Goal: Use online tool/utility: Utilize a website feature to perform a specific function

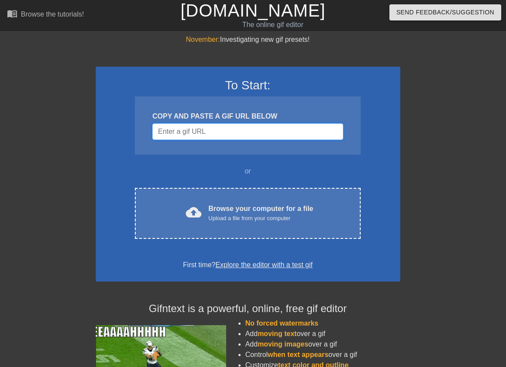
click at [240, 126] on input "Username" at bounding box center [247, 131] width 191 height 17
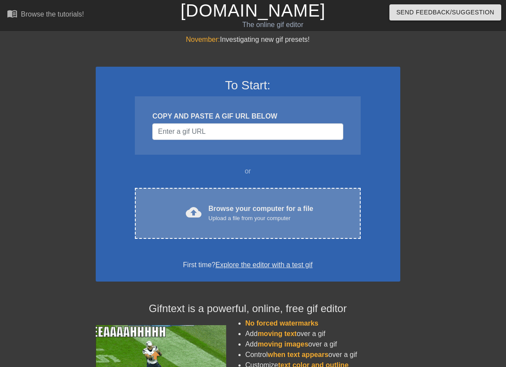
click at [226, 203] on div "Browse your computer for a file Upload a file from your computer" at bounding box center [261, 212] width 105 height 19
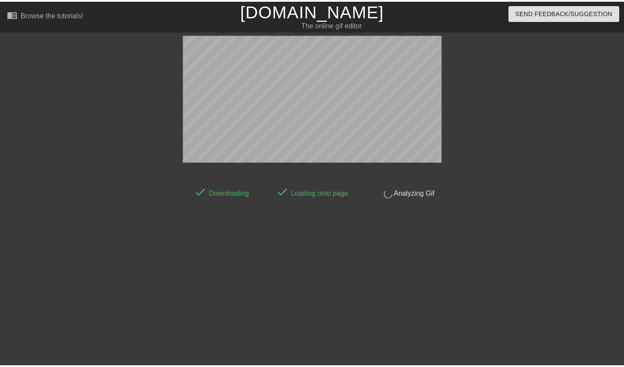
scroll to position [21, 0]
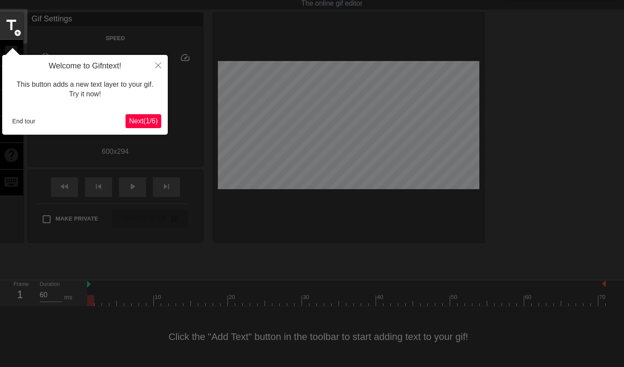
click at [150, 124] on span "Next ( 1 / 6 )" at bounding box center [143, 120] width 29 height 7
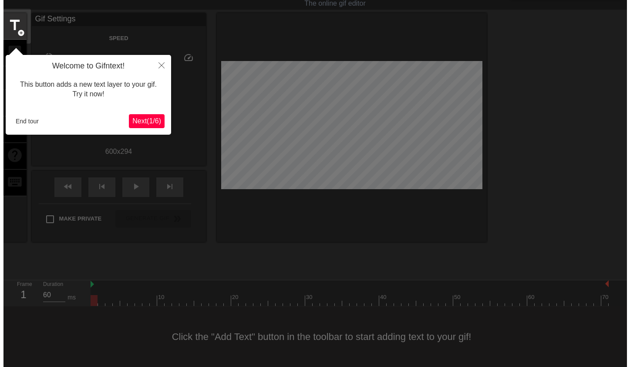
scroll to position [0, 0]
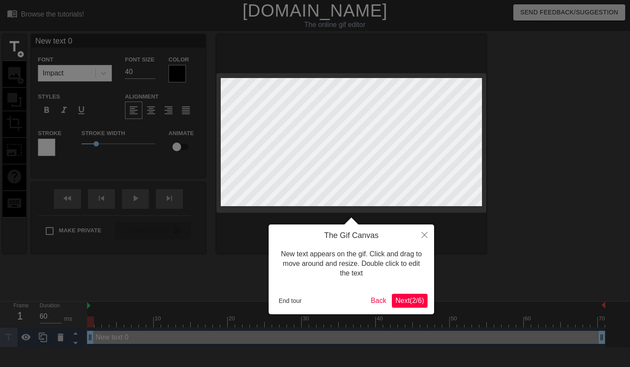
click at [410, 298] on span "Next ( 2 / 6 )" at bounding box center [409, 300] width 29 height 7
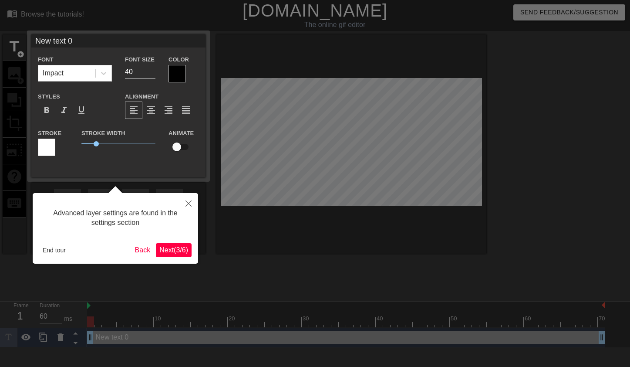
click at [178, 246] on span "Next ( 3 / 6 )" at bounding box center [173, 249] width 29 height 7
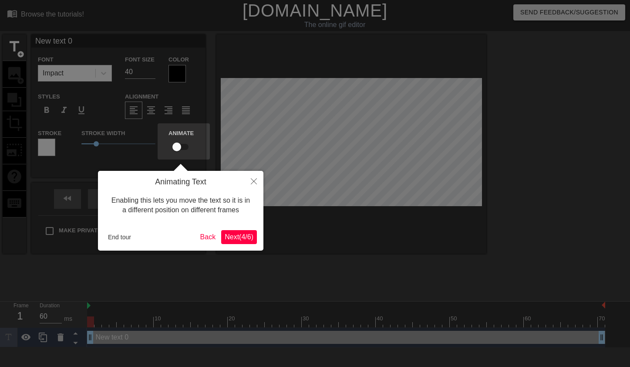
click at [232, 236] on span "Next ( 4 / 6 )" at bounding box center [239, 236] width 29 height 7
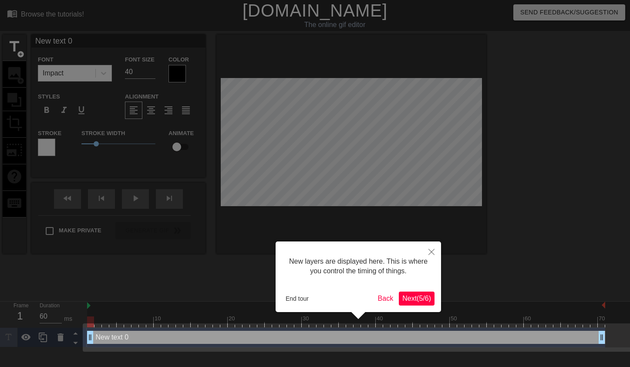
click at [436, 305] on div "New layers are displayed here. This is where you control the timing of things. …" at bounding box center [358, 276] width 165 height 71
click at [423, 301] on span "Next ( 5 / 6 )" at bounding box center [416, 297] width 29 height 7
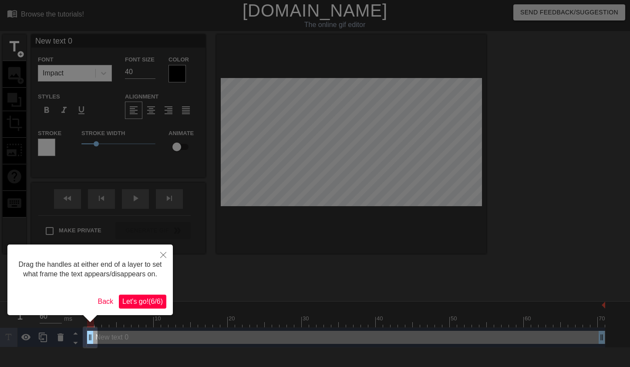
click at [144, 303] on span "Let's go! ( 6 / 6 )" at bounding box center [142, 300] width 40 height 7
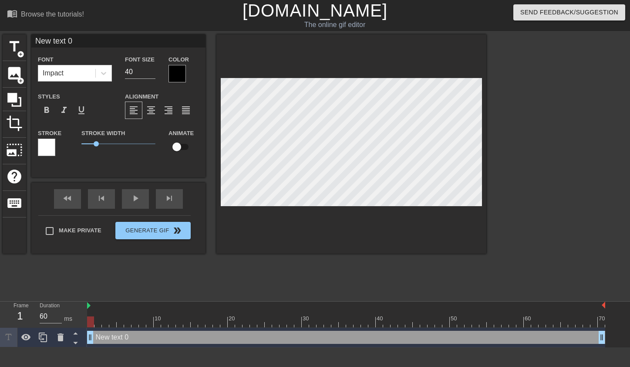
scroll to position [1, 1]
type input "ㅆ"
type textarea "ㅆ"
type input "씨"
type textarea "씨"
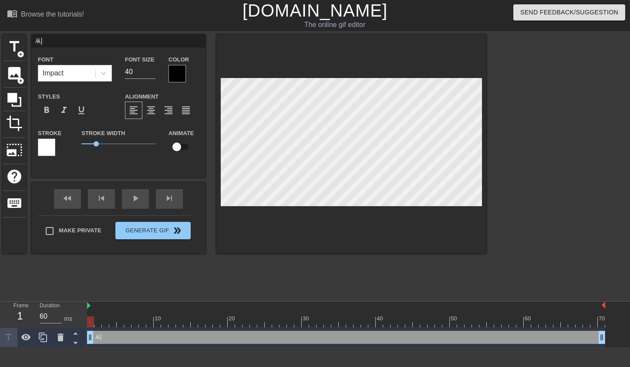
type input "씹"
type textarea "씹"
type input "씨바"
type textarea "씨바"
type input "씨발"
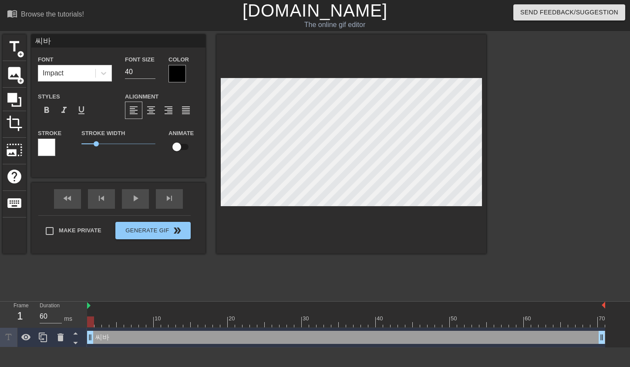
type textarea "씨발"
type input "씨발ㄴ"
type textarea "씨발ㄴ"
type input "씨발내"
type textarea "씨발내"
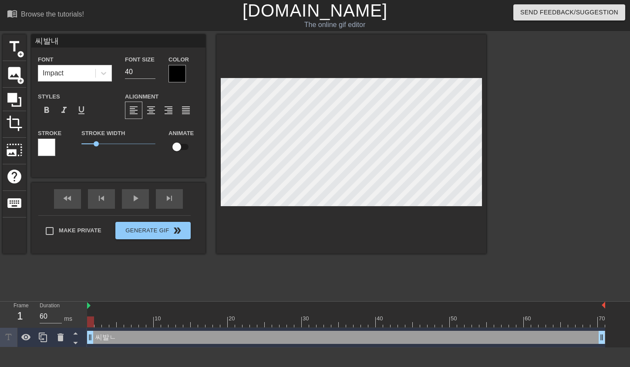
type input "씨발낵"
type textarea "씨발낵"
type input "씨발내가"
type textarea "씨발내가"
type input "씨발내감"
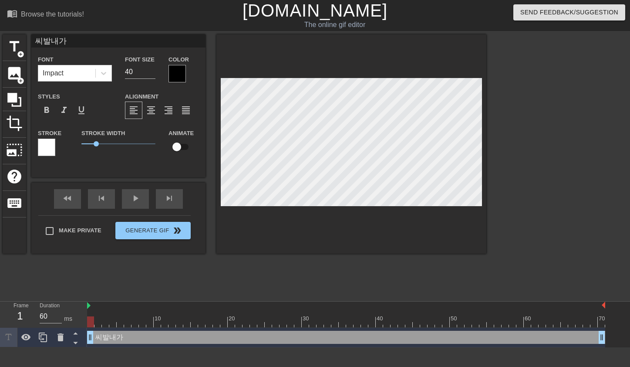
type textarea "씨발내감"
type input "씨발내가마"
type textarea "씨발내가마"
type input "씨발내가말"
type textarea "씨발내가말"
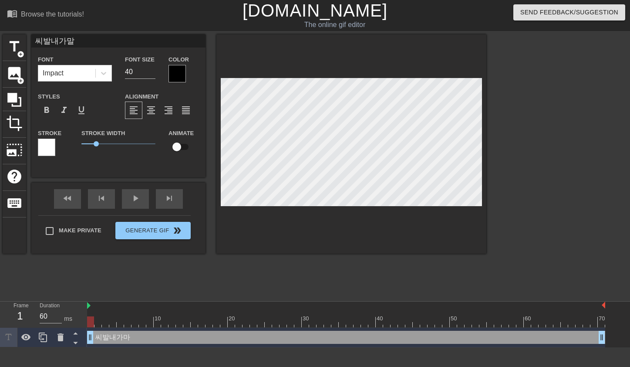
type input "씨발내가말ㅇ"
type textarea "씨발내가말ㅇ"
type input "씨발내가말으"
type textarea "씨발내가말으"
type input "씨발내가말을"
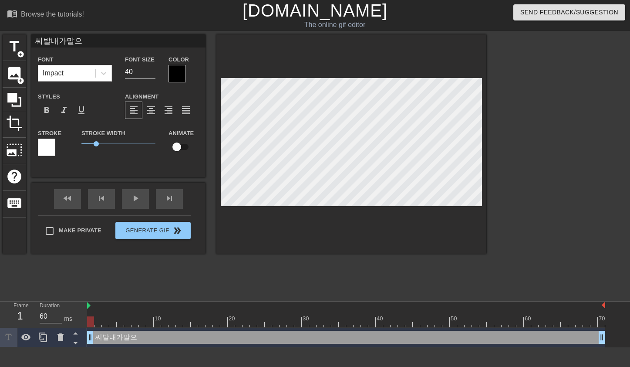
type textarea "씨발내가말을"
type input "씨발내가말을ㅇ"
type textarea "씨발내가말을ㅇ"
type input "씨발내가말을어"
type textarea "씨발내가말을어"
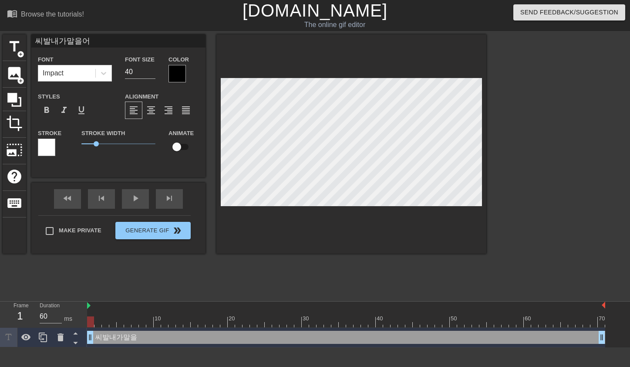
type input "씨발내가말을얼"
type textarea "씨발내가말을얼"
type input "씨발내가말을얾"
type textarea "씨발내가말을얾"
type input "씨발내가말을얼마"
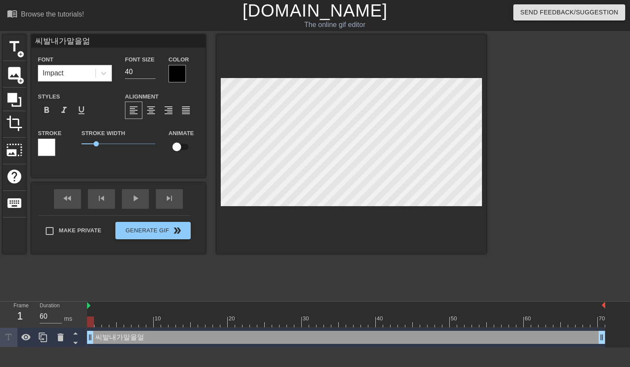
type textarea "씨발내가말을얼마"
type input "씨발내가말을얼만"
type textarea "씨발내가말을얼만"
type input "씨발내가말을얼마나"
type textarea "씨발내가말을얼마나"
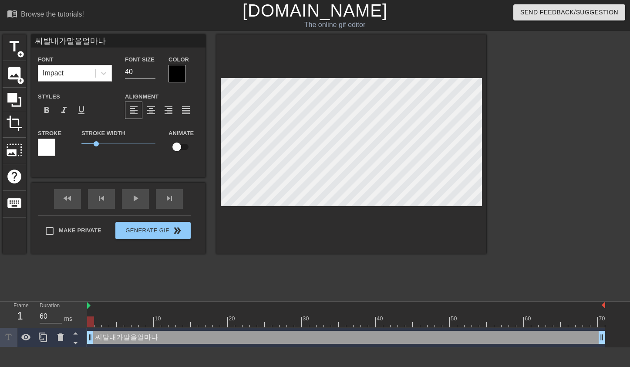
type input "씨발내가말을얼마낟"
type textarea "씨발내가말을얼마낟"
type input "씨발내가말을얼마나더"
type textarea "씨발내가말을얼마나더"
type input "씨발내가말을얼마나덛"
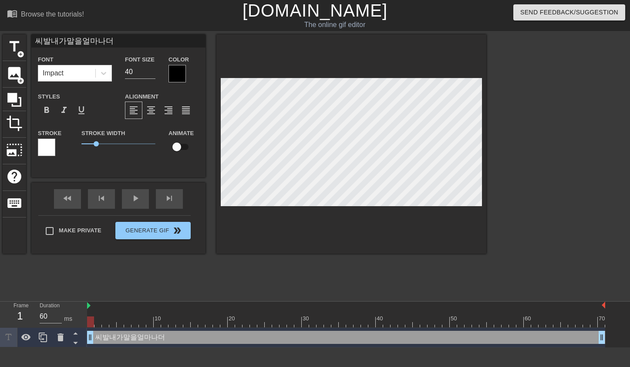
type textarea "씨발내가말을얼마나덛"
type input "씨발내가말을얼마나더두"
type textarea "씨발내가말을얼마나더두"
type input "씨발내가말을얼마나더둥"
type textarea "씨발내가말을얼마나더둥"
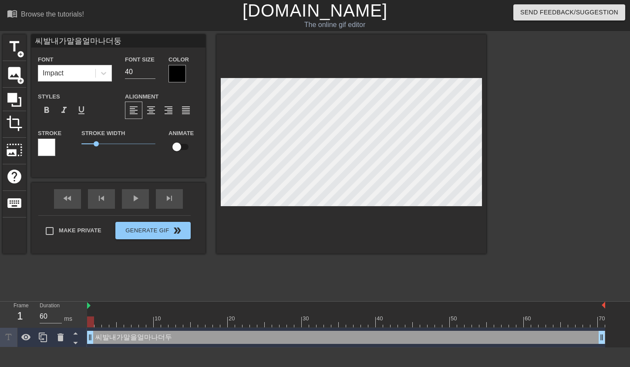
type input "씨발내가말을얼마나더둥ㄱ"
type textarea "씨발내가말을얼마나더둥ㄱ"
type input "씨발내가말을얼마나더둥그"
type textarea "씨발내가말을얼마나더둥그"
type input "씨발내가말을얼마나더둥글"
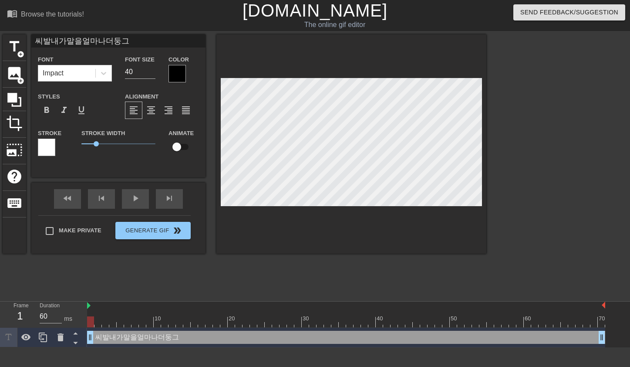
type textarea "씨발내가말을얼마나더둥글"
type input "씨발내가말을얼마나더둥긁"
type textarea "씨발내가말을얼마나더둥긁"
type input "씨발내가말을얼마나더둥글게"
type textarea "씨발내가말을얼마나더둥글게"
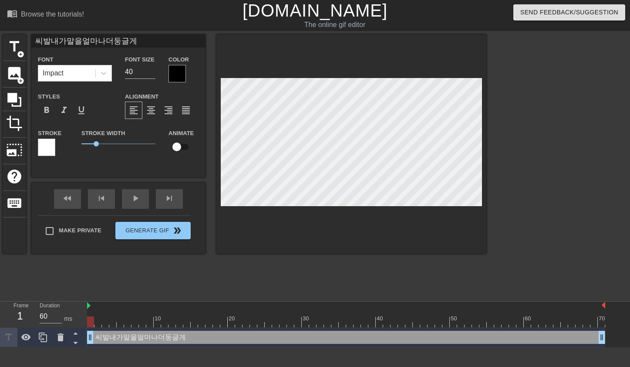
type input "씨발내가말을얼마나더둥글겧"
type textarea "씨발내가말을얼마나더둥글겧"
type input "씨발내가말을얼마나더둥글게해"
type textarea "씨발내가말을얼마나더둥글게해"
type input "씨발내가말을얼마나더둥글게행"
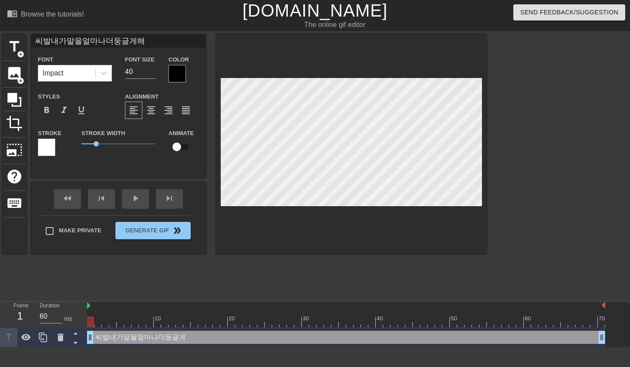
type textarea "씨발내가말을얼마나더둥글게행"
type input "씨발내가말을얼마나더둥글게해야"
type textarea "씨발내가말을얼마나더둥글게해야"
type input "씨발내가말을얼마나더둥글게해얗"
type textarea "씨발내가말을얼마나더둥글게해얗"
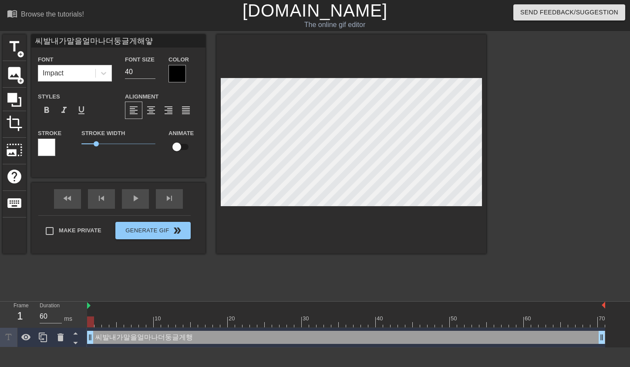
type input "씨발내가말을얼마나더둥글게해야하"
type textarea "씨발내가말을얼마나더둥글게해야하"
type input "씨발내가말을얼마나더둥글게해야한"
type textarea "씨발내가말을얼마나더둥글게해야한"
type input "씨발내가말을얼마나더둥글게해야하냐"
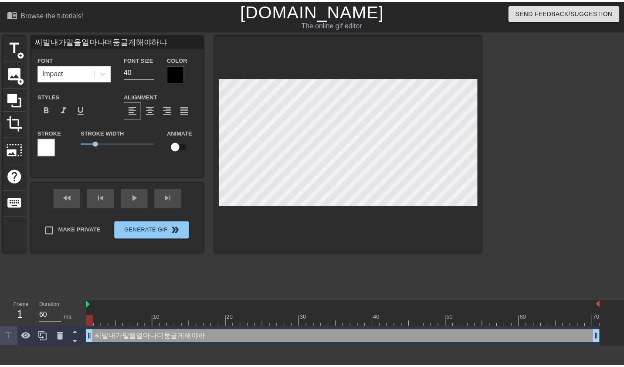
scroll to position [1, 7]
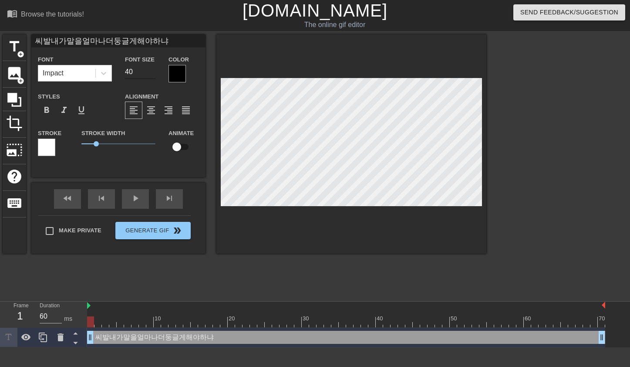
type textarea "씨발내가말을얼마나더둥글게해야하냐"
drag, startPoint x: 133, startPoint y: 72, endPoint x: 108, endPoint y: 74, distance: 25.8
click at [108, 74] on div "Font Impact Font Size 40 Color" at bounding box center [118, 68] width 174 height 28
click at [149, 72] on input "39" at bounding box center [140, 72] width 30 height 14
click at [149, 72] on input "38" at bounding box center [140, 72] width 30 height 14
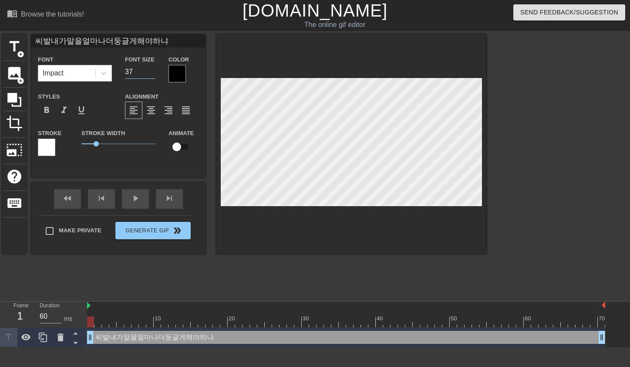
click at [149, 72] on input "37" at bounding box center [140, 72] width 30 height 14
type input "36"
click at [149, 72] on input "36" at bounding box center [140, 72] width 30 height 14
click at [178, 73] on div at bounding box center [177, 73] width 17 height 17
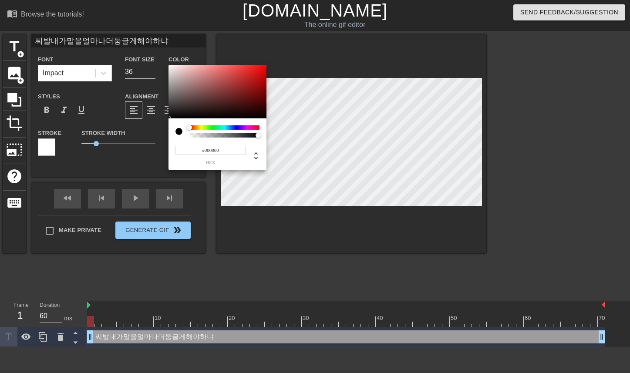
click at [179, 133] on div at bounding box center [178, 131] width 7 height 7
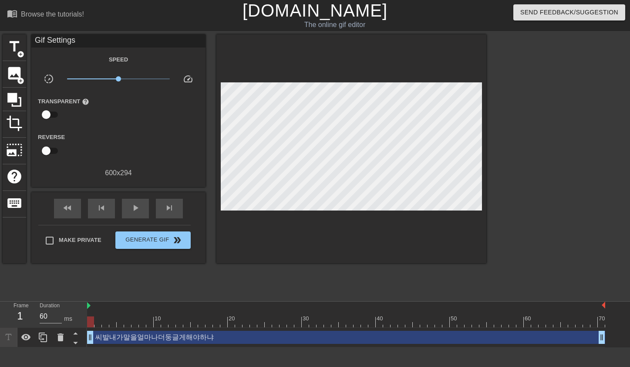
click at [109, 115] on div "Transparent help" at bounding box center [118, 109] width 174 height 27
click at [132, 209] on span "play_arrow" at bounding box center [135, 207] width 10 height 10
click at [18, 49] on span "title" at bounding box center [14, 46] width 17 height 17
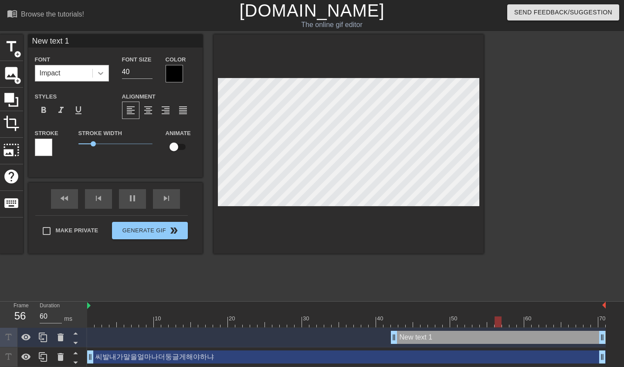
click at [105, 72] on div at bounding box center [101, 73] width 16 height 16
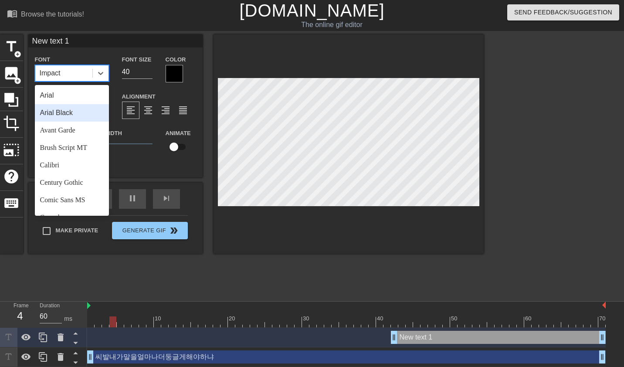
click at [81, 115] on div "Arial Black" at bounding box center [72, 112] width 74 height 17
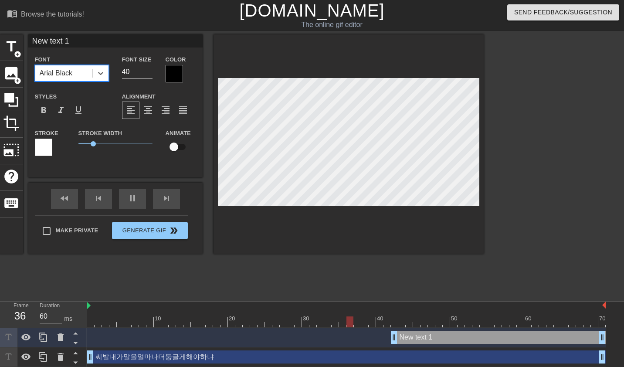
type input "씨발내가말을얼마나더둥글게해야하냐"
type input "36"
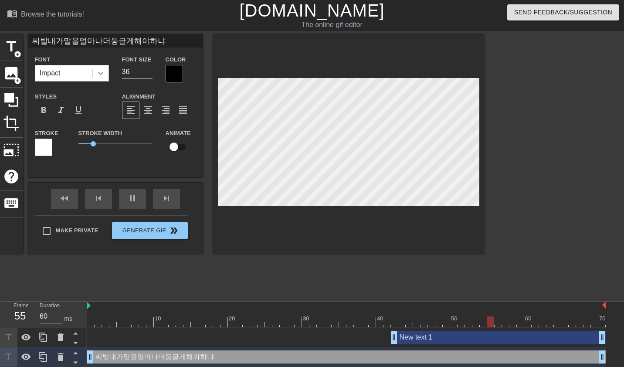
click at [103, 75] on icon at bounding box center [100, 73] width 9 height 9
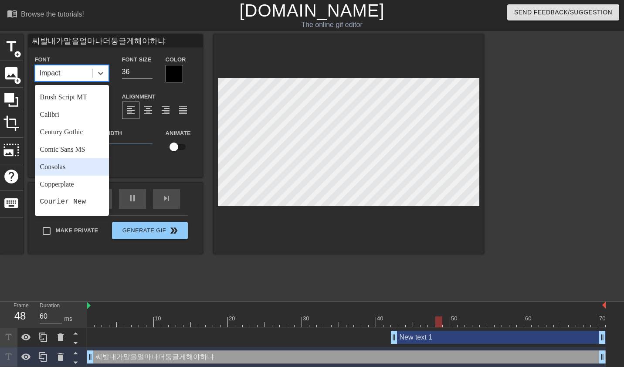
scroll to position [0, 0]
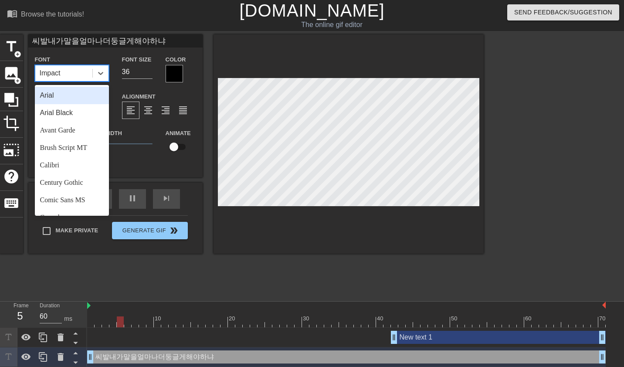
click at [66, 96] on div "Arial" at bounding box center [72, 95] width 74 height 17
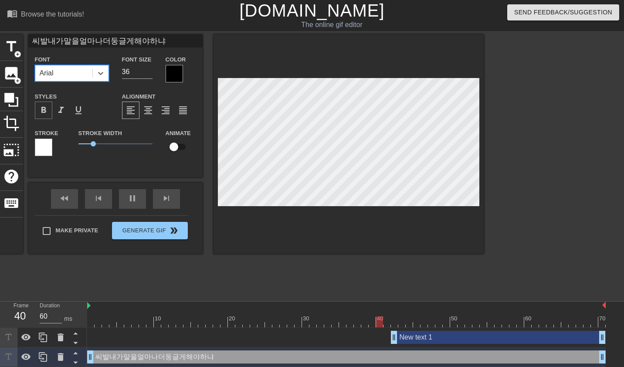
click at [42, 111] on span "format_bold" at bounding box center [43, 110] width 10 height 10
type input "New text 1"
type input "40"
type input "New text 1"
type input "40"
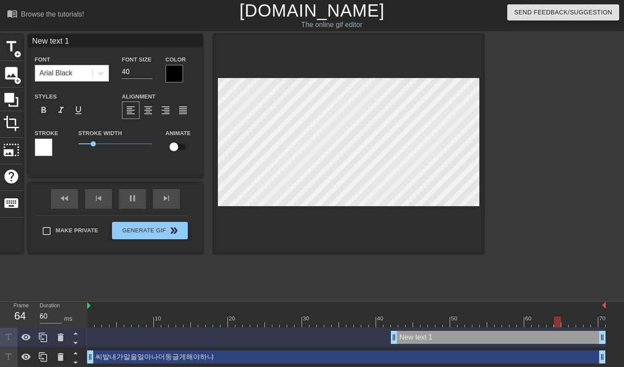
scroll to position [1, 1]
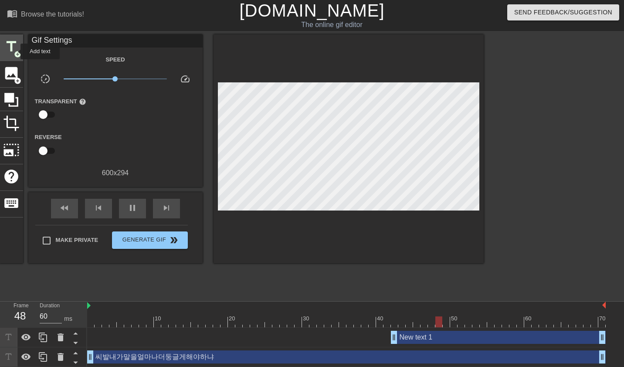
click at [15, 51] on span "add_circle" at bounding box center [17, 54] width 7 height 7
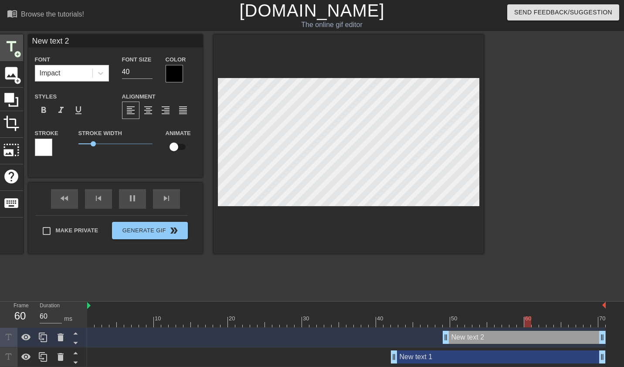
type input "New text 1"
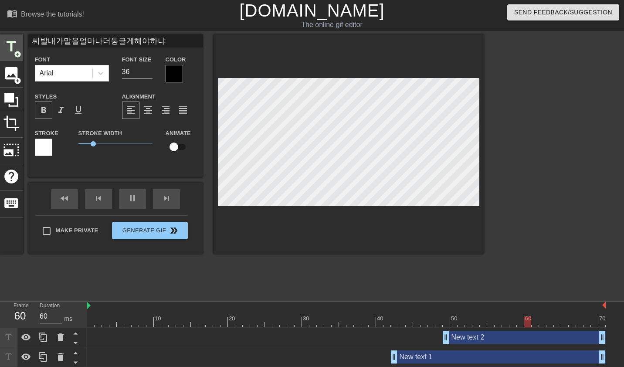
type input "New text 2"
type input "40"
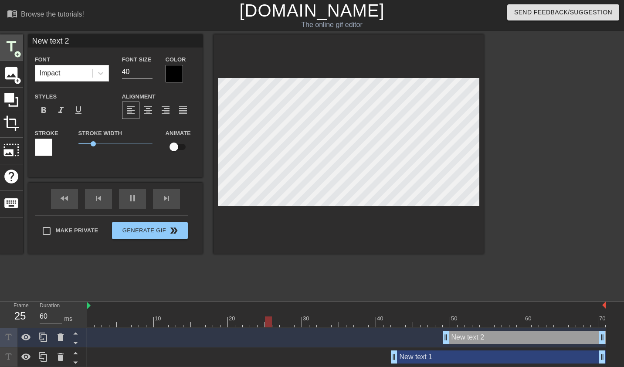
type input "씨발내가말을얼마나더둥글게해야하냐"
type input "36"
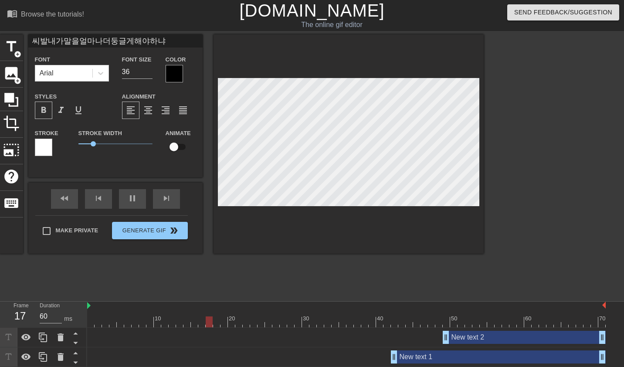
click at [38, 146] on div at bounding box center [43, 146] width 17 height 17
